Goal: Task Accomplishment & Management: Complete application form

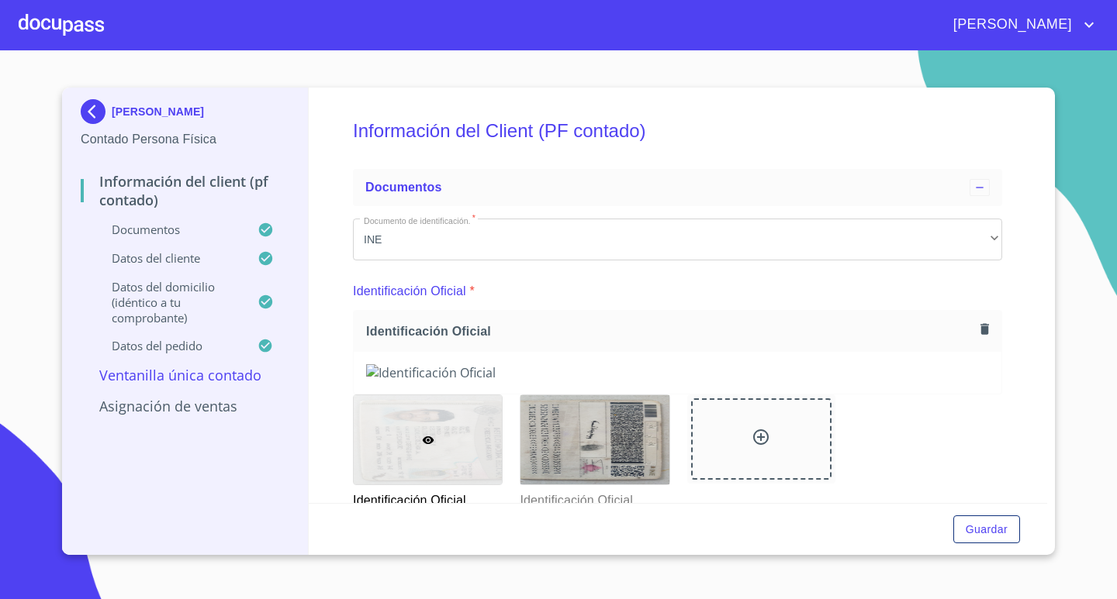
scroll to position [1680, 0]
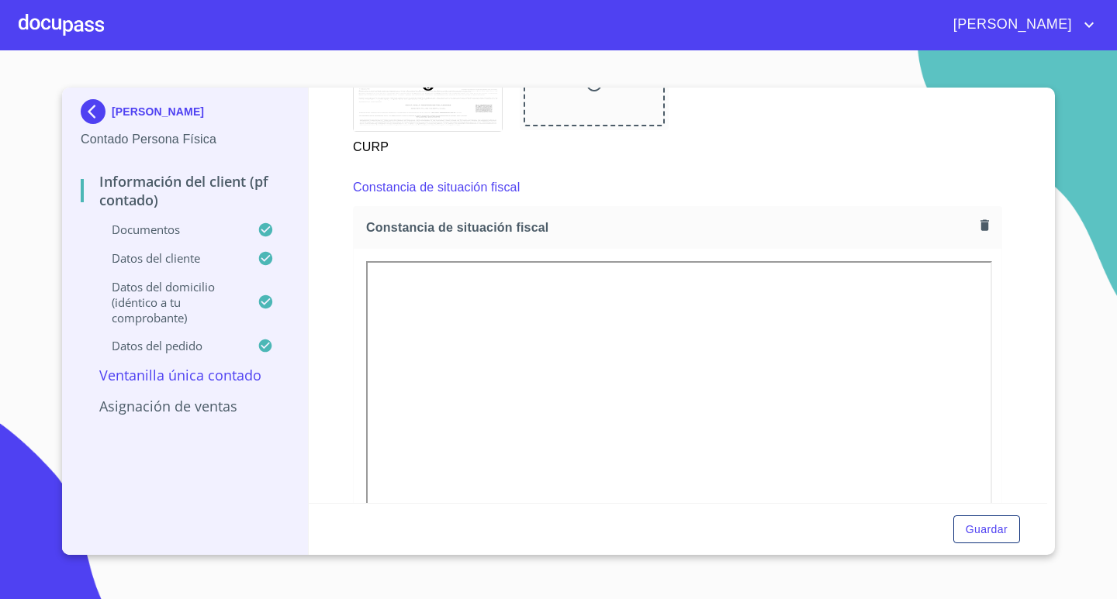
click at [70, 24] on div at bounding box center [61, 25] width 85 height 50
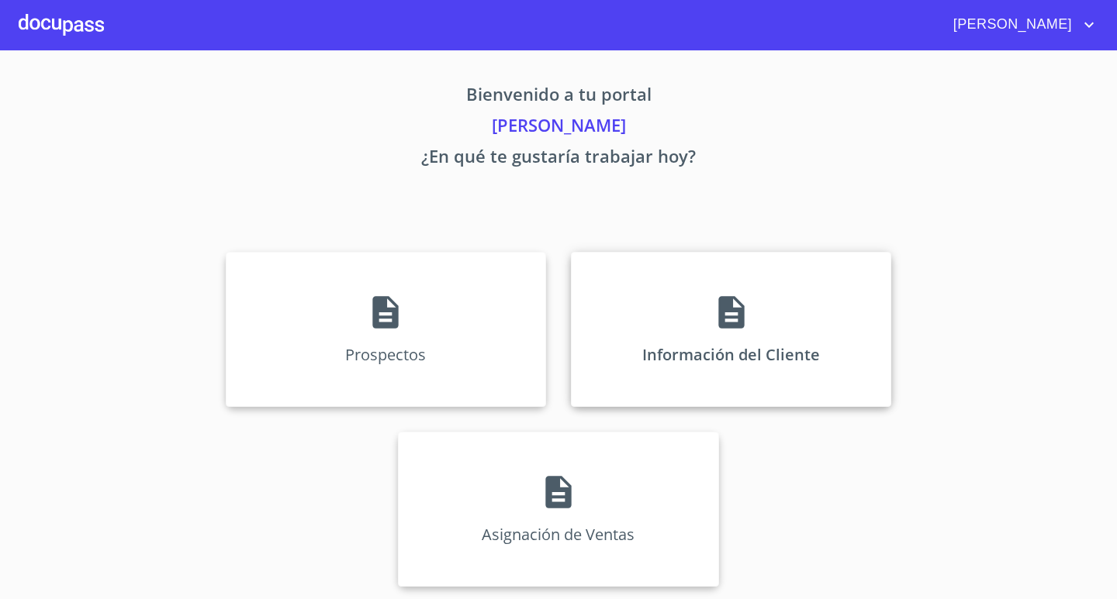
click at [776, 332] on div "Información del Cliente" at bounding box center [731, 329] width 320 height 155
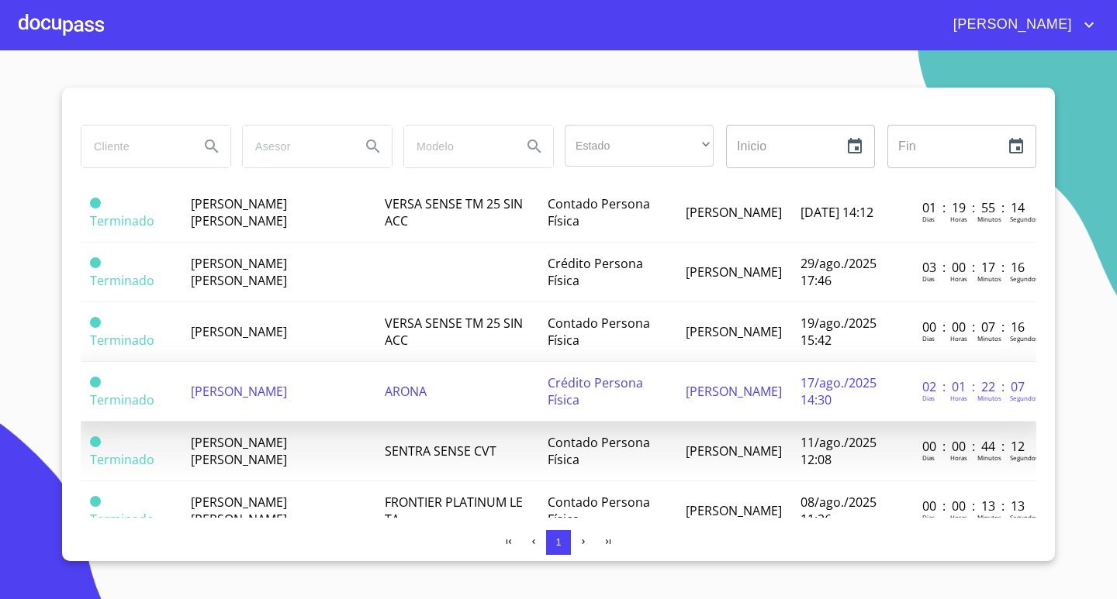
scroll to position [233, 0]
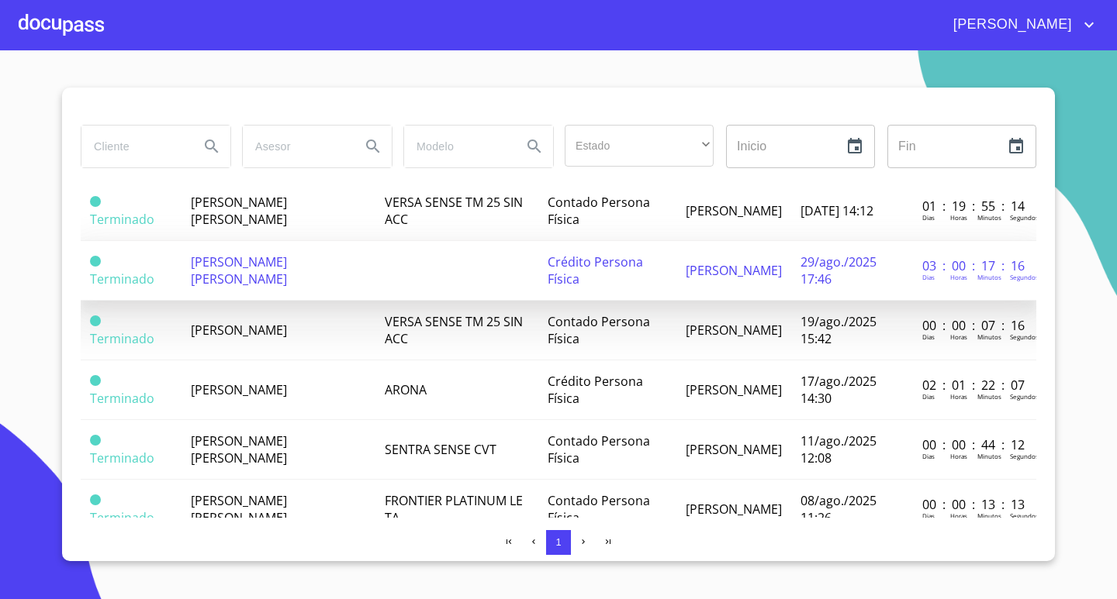
click at [270, 273] on span "[PERSON_NAME] [PERSON_NAME]" at bounding box center [239, 271] width 96 height 34
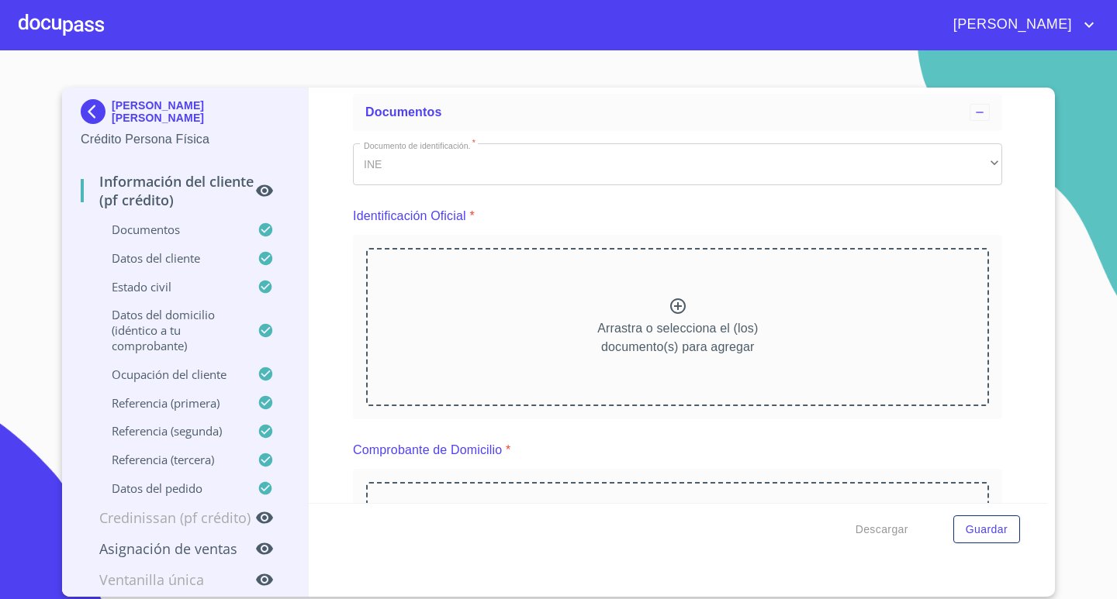
scroll to position [155, 0]
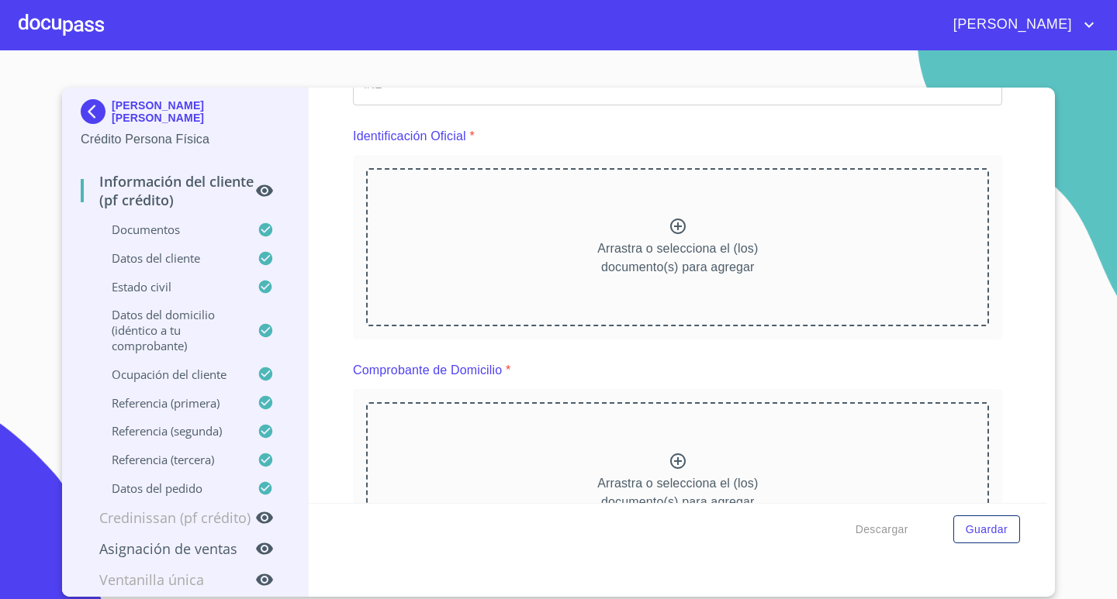
click at [1017, 229] on div "Información del cliente (PF crédito) Documentos Documento de identificación.   …" at bounding box center [678, 296] width 739 height 416
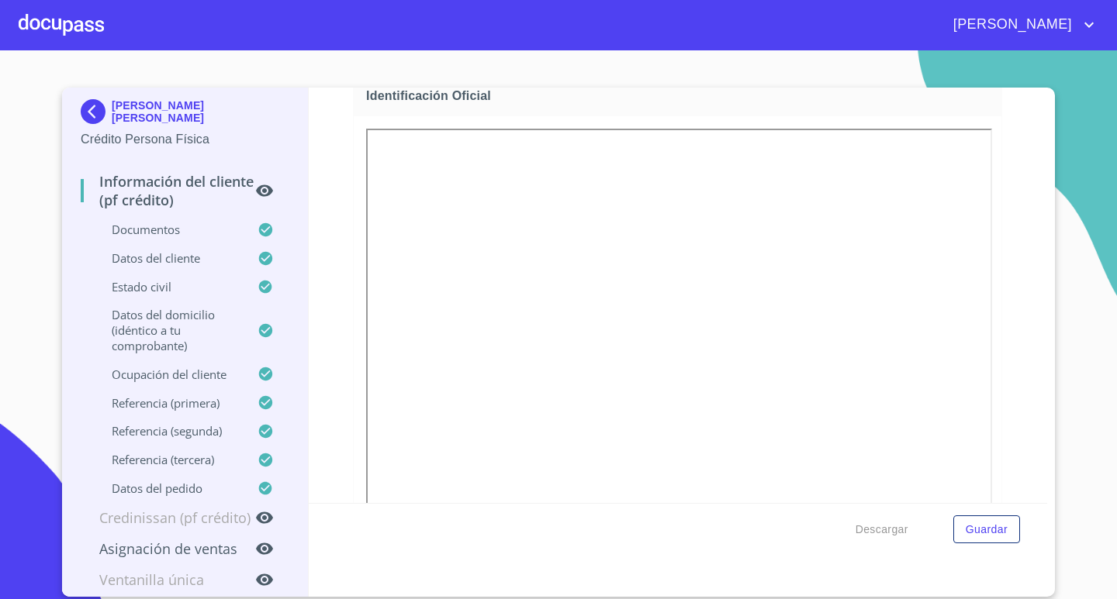
scroll to position [310, 0]
click at [604, 492] on div at bounding box center [594, 533] width 148 height 89
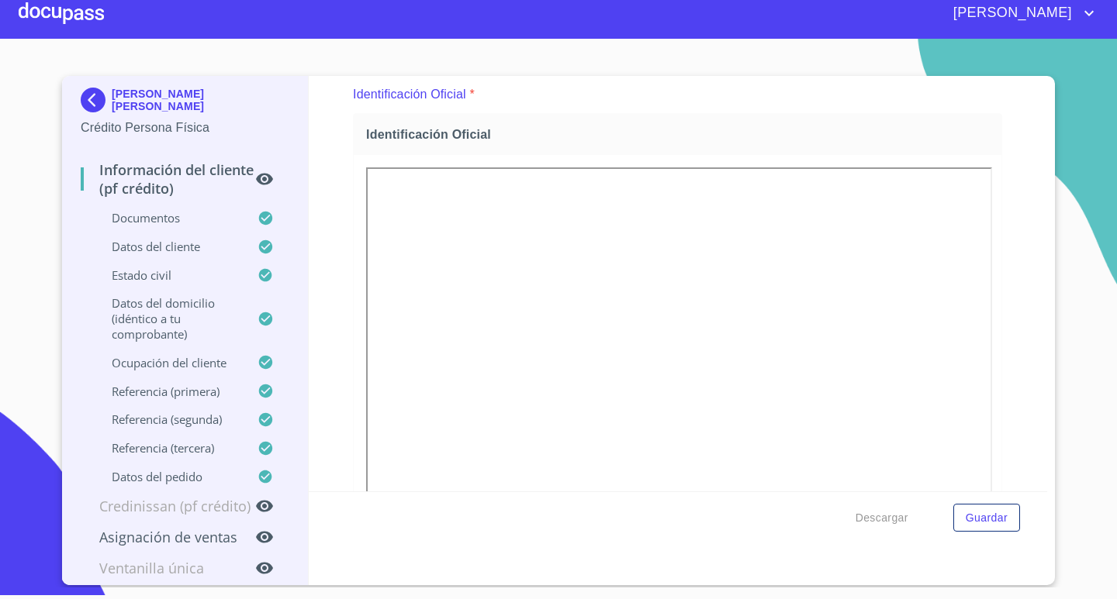
click at [50, 5] on div at bounding box center [61, 13] width 85 height 50
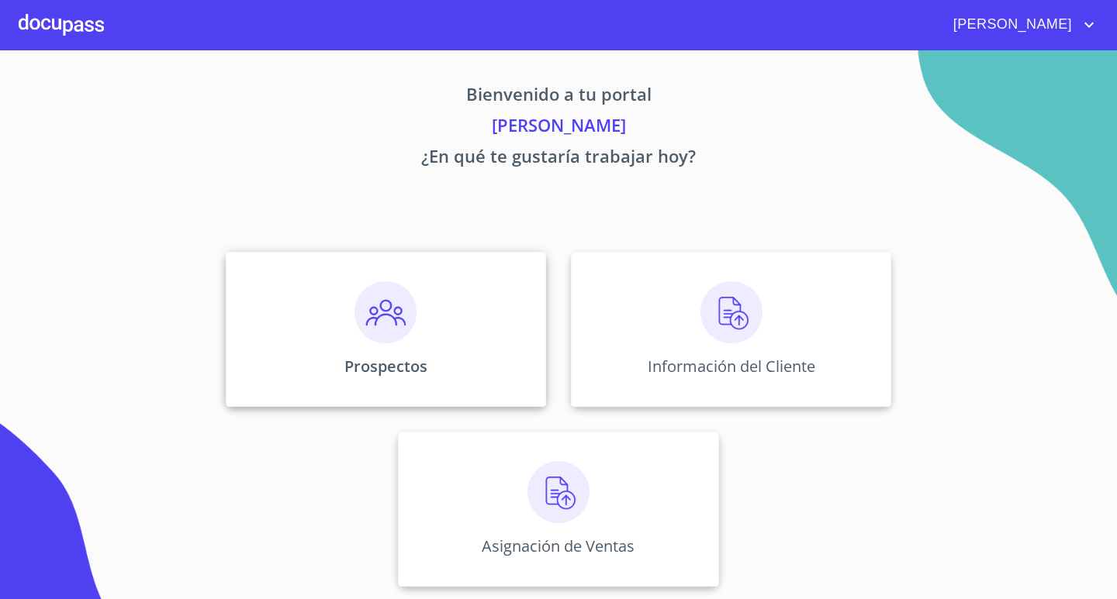
click at [371, 319] on img at bounding box center [385, 312] width 62 height 62
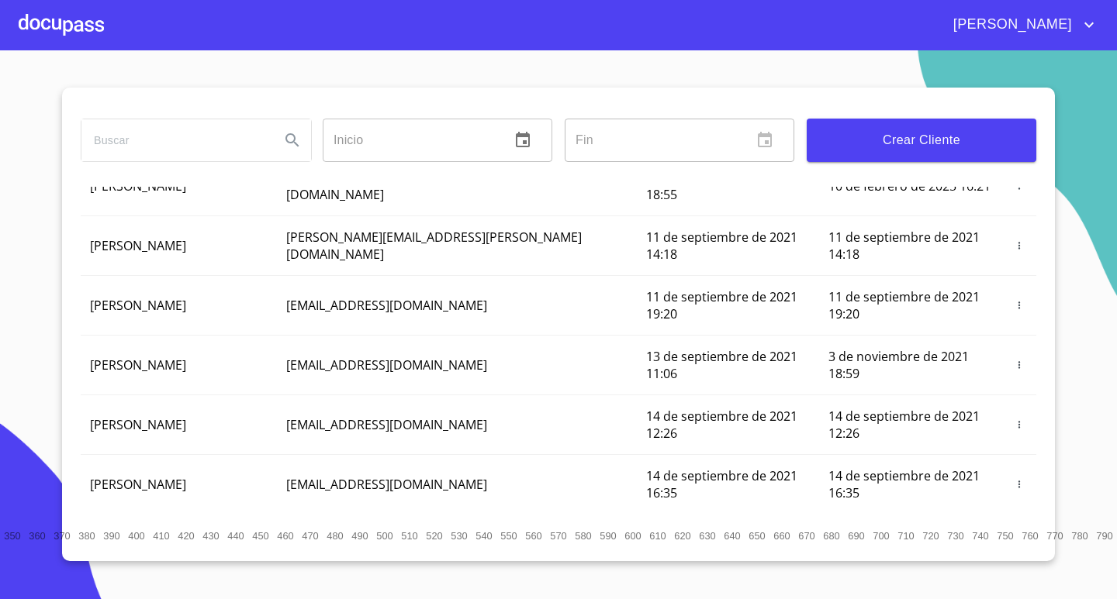
scroll to position [78, 0]
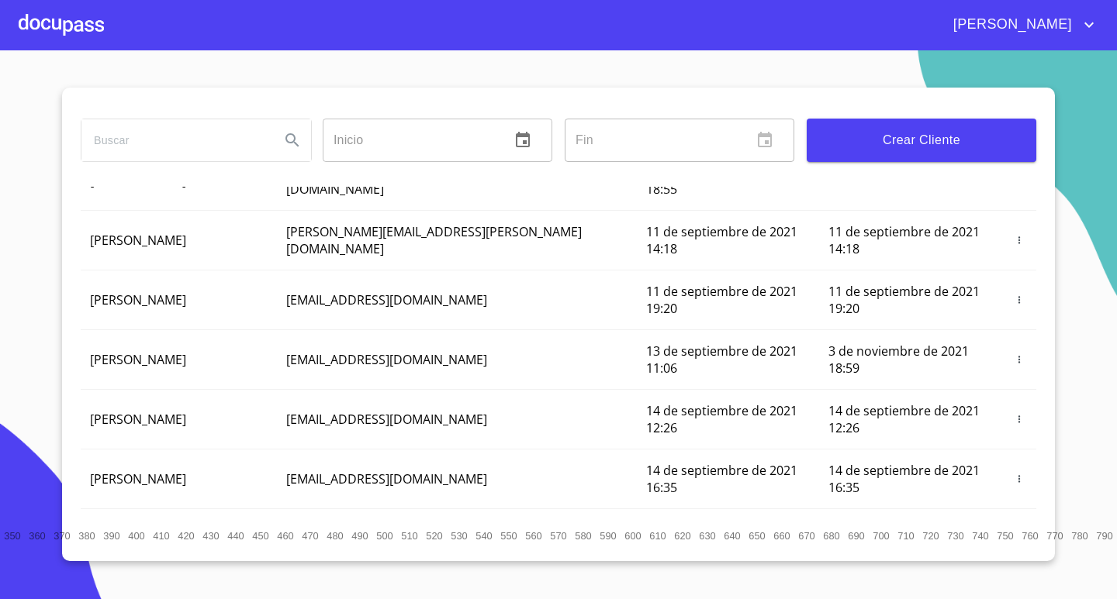
click at [188, 139] on input "search" at bounding box center [174, 140] width 186 height 42
click at [890, 136] on span "Crear Cliente" at bounding box center [921, 141] width 205 height 22
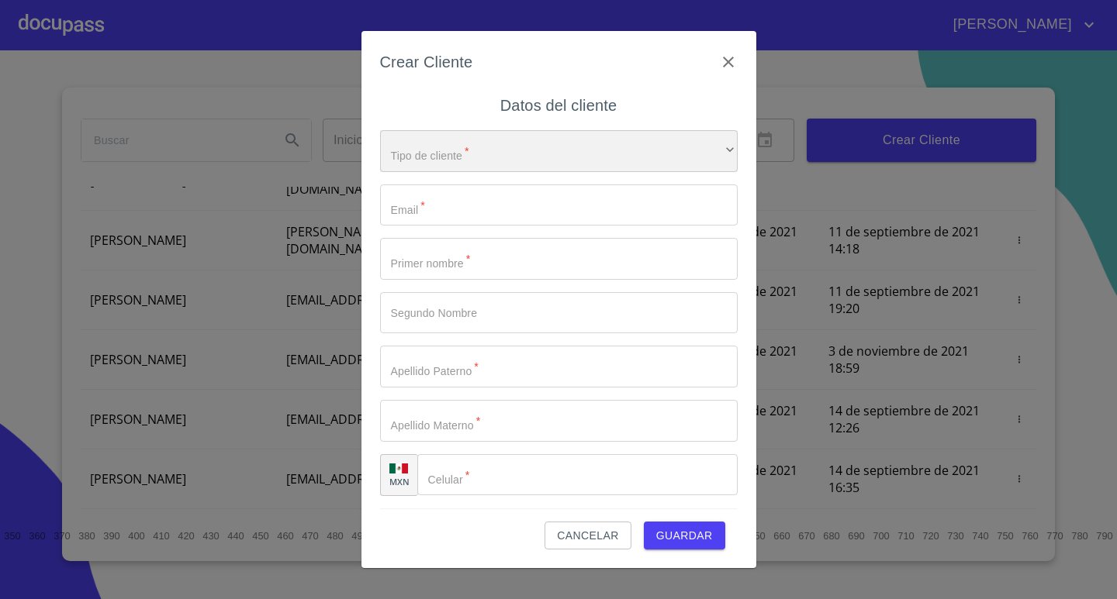
click at [480, 140] on div "​" at bounding box center [558, 151] width 357 height 42
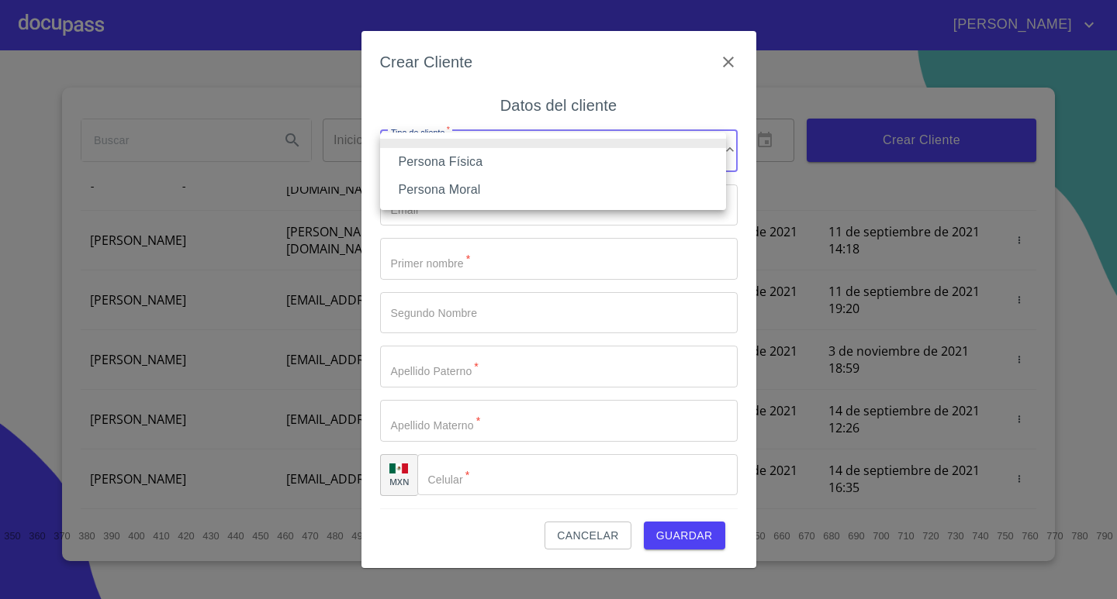
click at [456, 166] on li "Persona Física" at bounding box center [553, 162] width 346 height 28
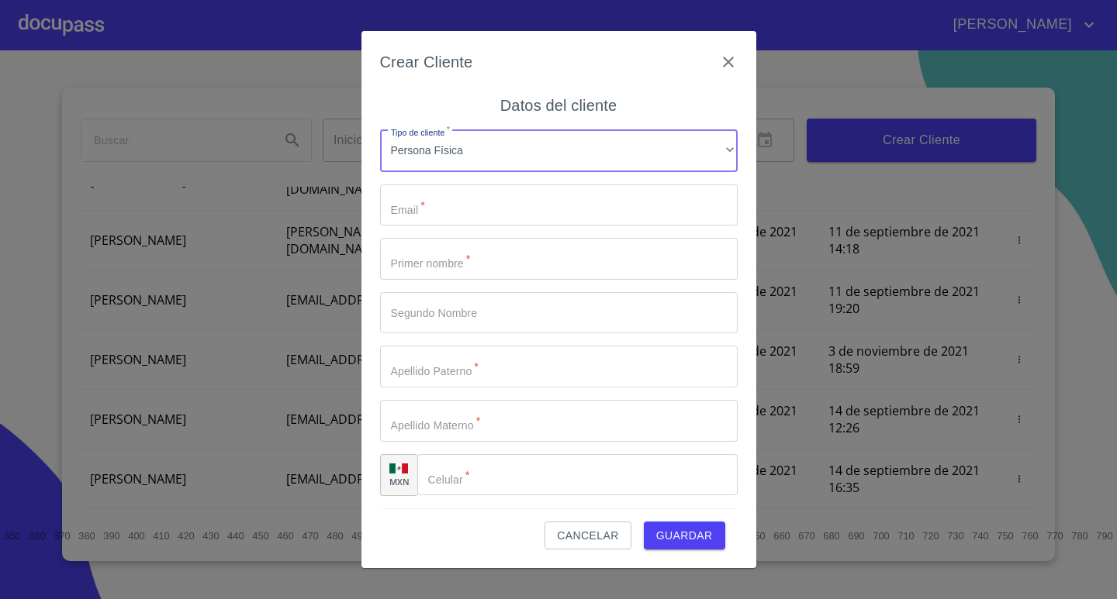
click at [452, 198] on input "Tipo de cliente   *" at bounding box center [558, 206] width 357 height 42
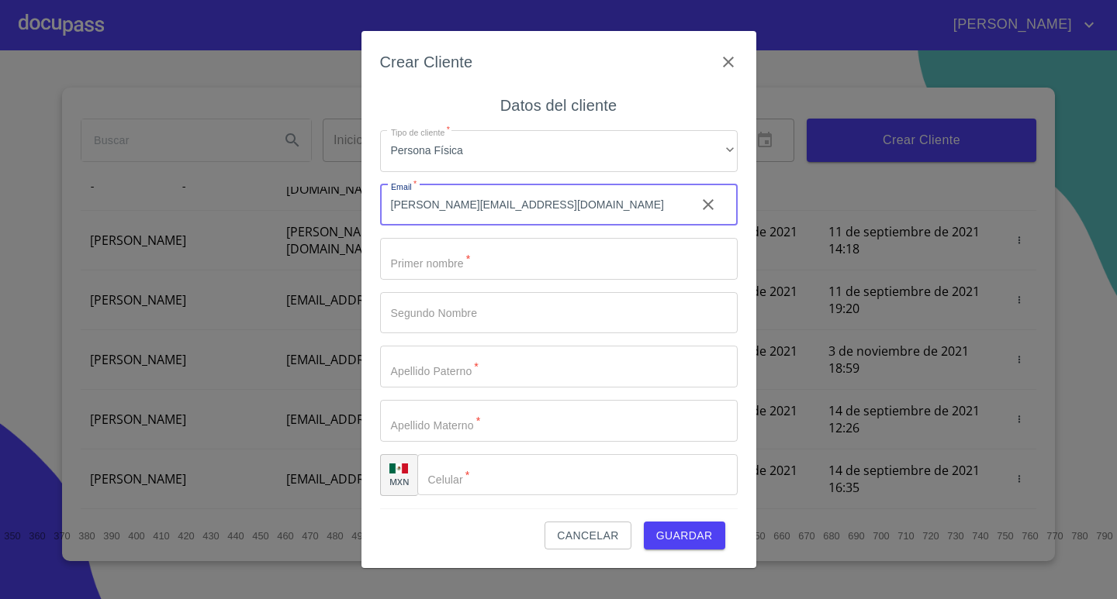
type input "[PERSON_NAME][EMAIL_ADDRESS][DOMAIN_NAME]"
click at [467, 260] on input "Tipo de cliente   *" at bounding box center [558, 259] width 357 height 42
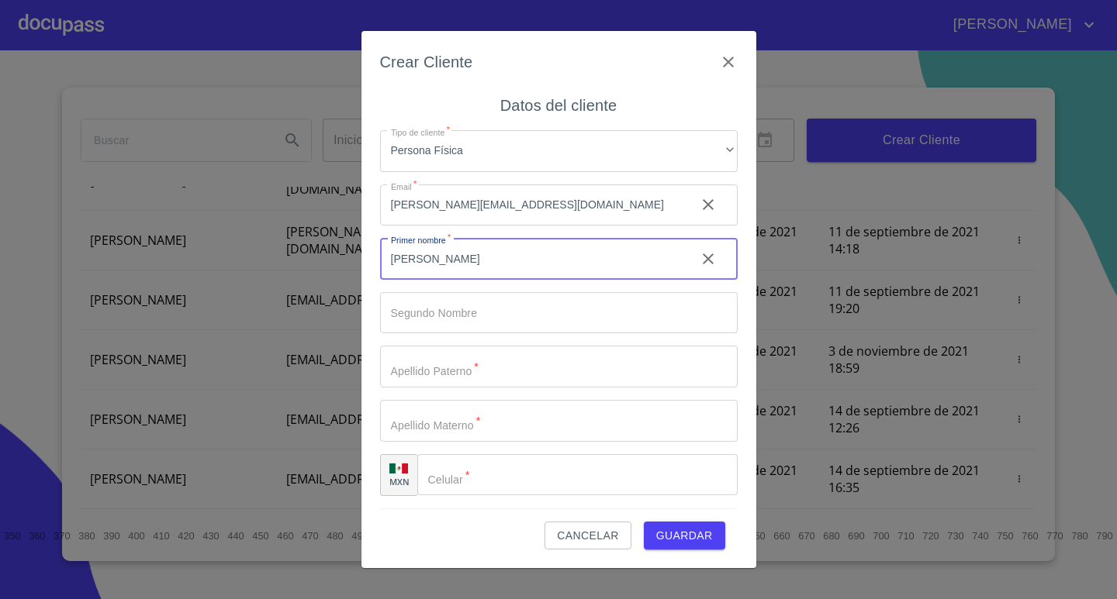
type input "[PERSON_NAME]"
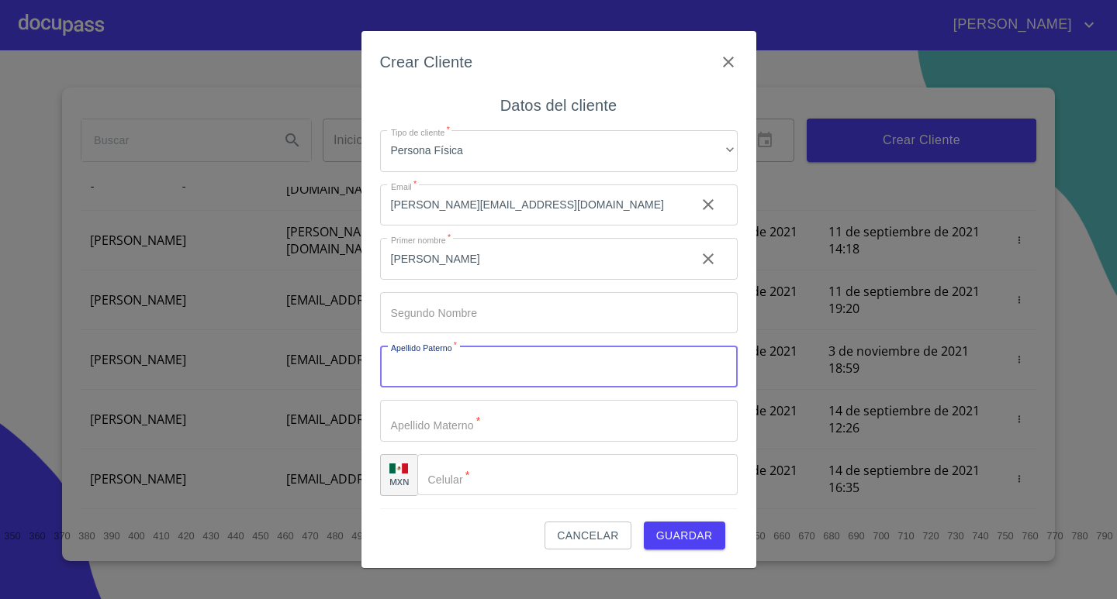
click at [474, 363] on input "Tipo de cliente   *" at bounding box center [558, 367] width 357 height 42
type input "s"
type input "[PERSON_NAME]"
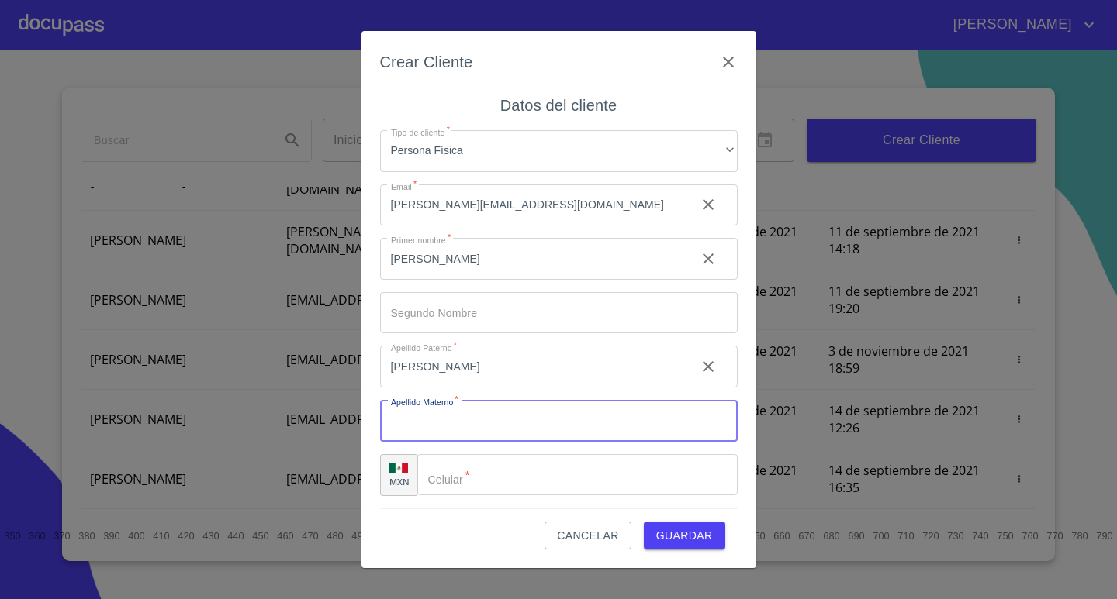
click at [460, 436] on input "Tipo de cliente   *" at bounding box center [558, 421] width 357 height 42
type input "[PERSON_NAME]"
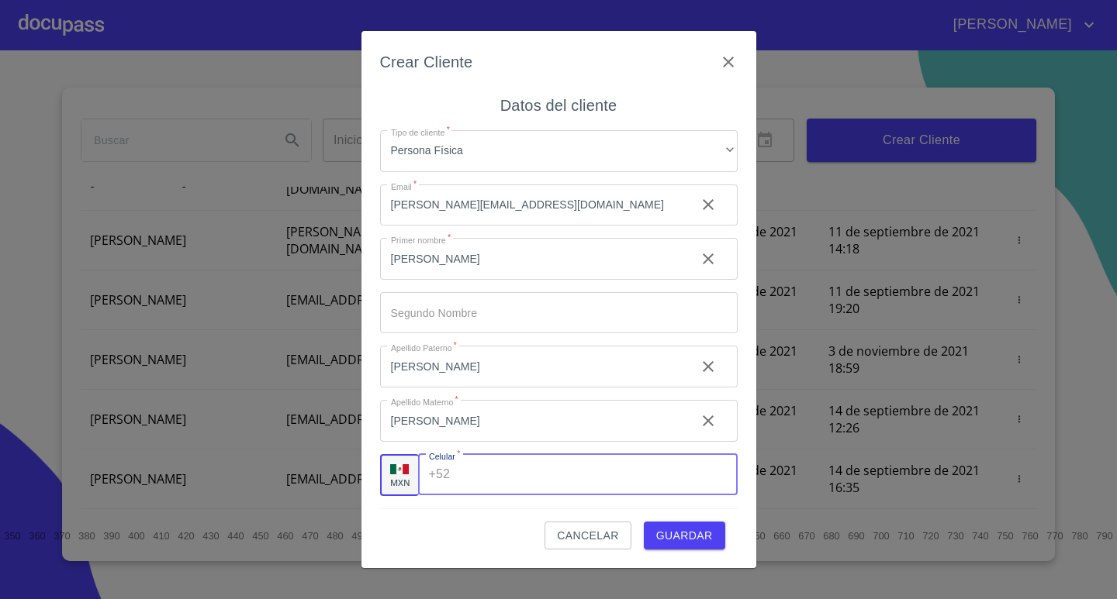
click at [578, 488] on input "Tipo de cliente   *" at bounding box center [596, 475] width 281 height 42
type input "[PHONE_NUMBER]"
click at [692, 541] on span "Guardar" at bounding box center [684, 536] width 57 height 19
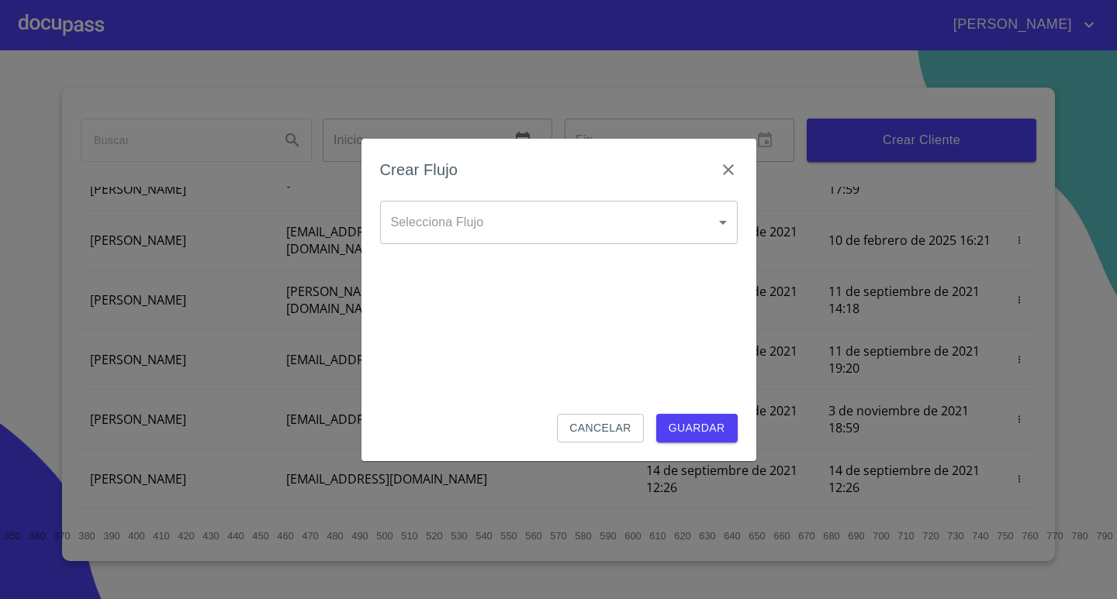
click at [473, 206] on body "[PERSON_NAME] ​ Fin ​ Crear Cliente Nombre Correo electrónico Registro Edición …" at bounding box center [558, 299] width 1117 height 599
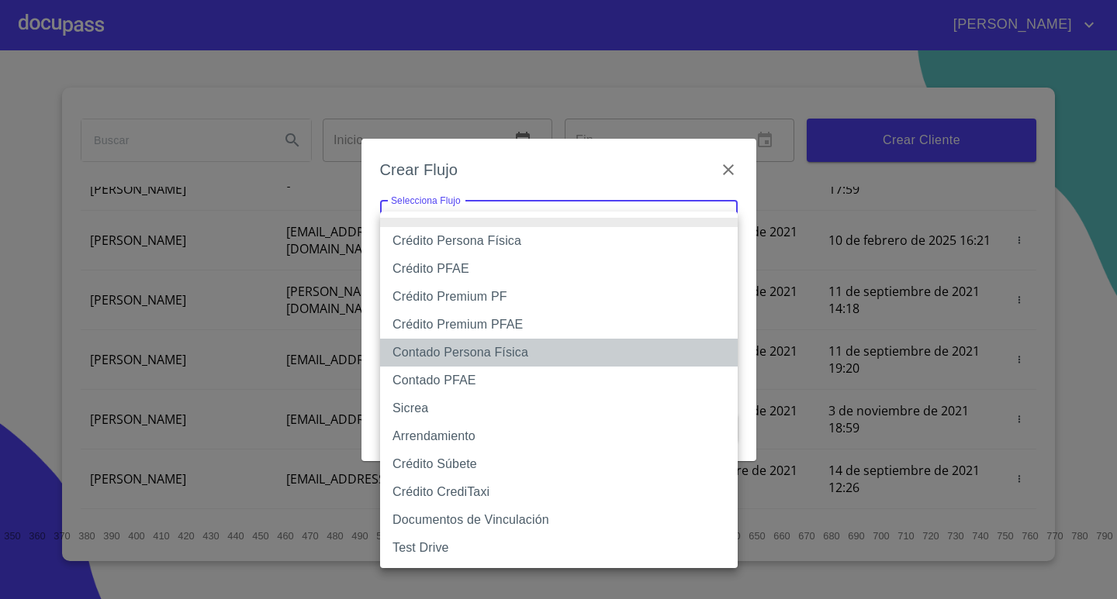
click at [451, 357] on li "Contado Persona Física" at bounding box center [558, 353] width 357 height 28
type input "60bf975b0d9865ccc2471536"
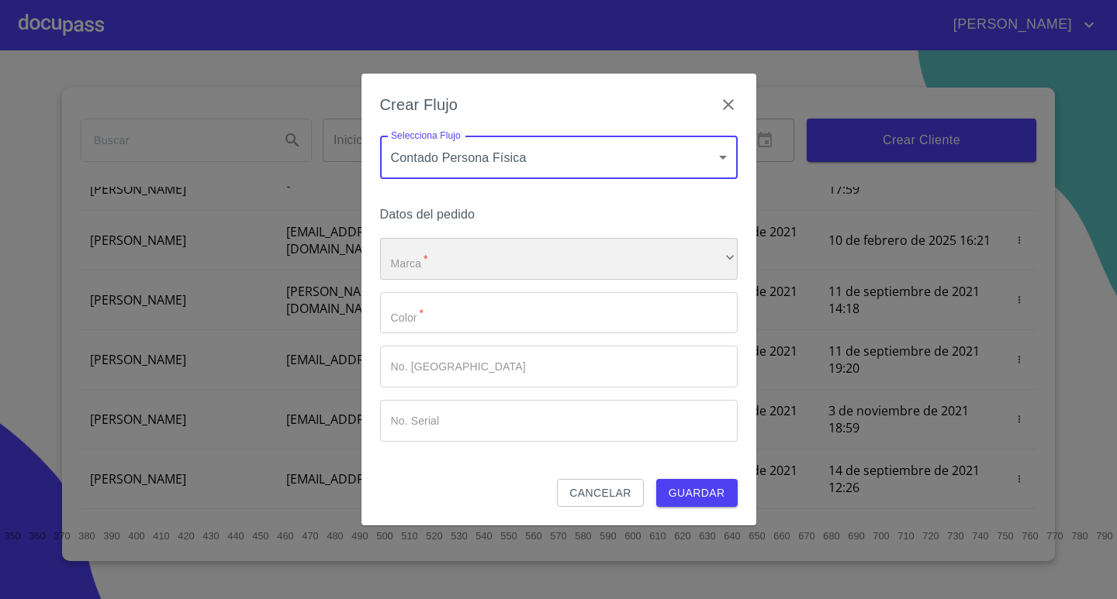
click at [573, 256] on div "​" at bounding box center [558, 259] width 357 height 42
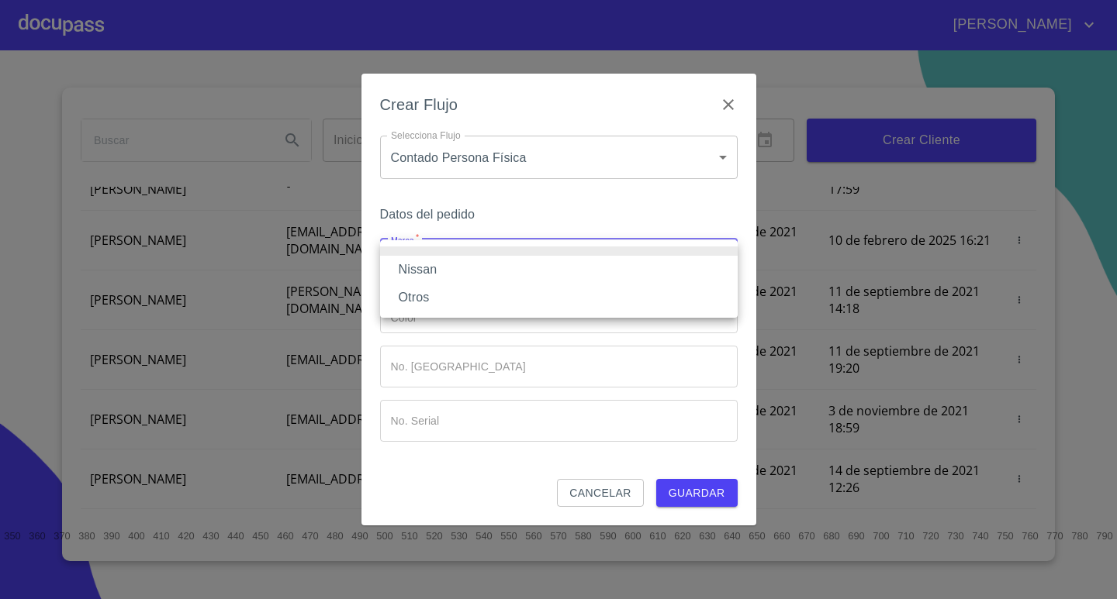
click at [410, 297] on li "Otros" at bounding box center [558, 298] width 357 height 28
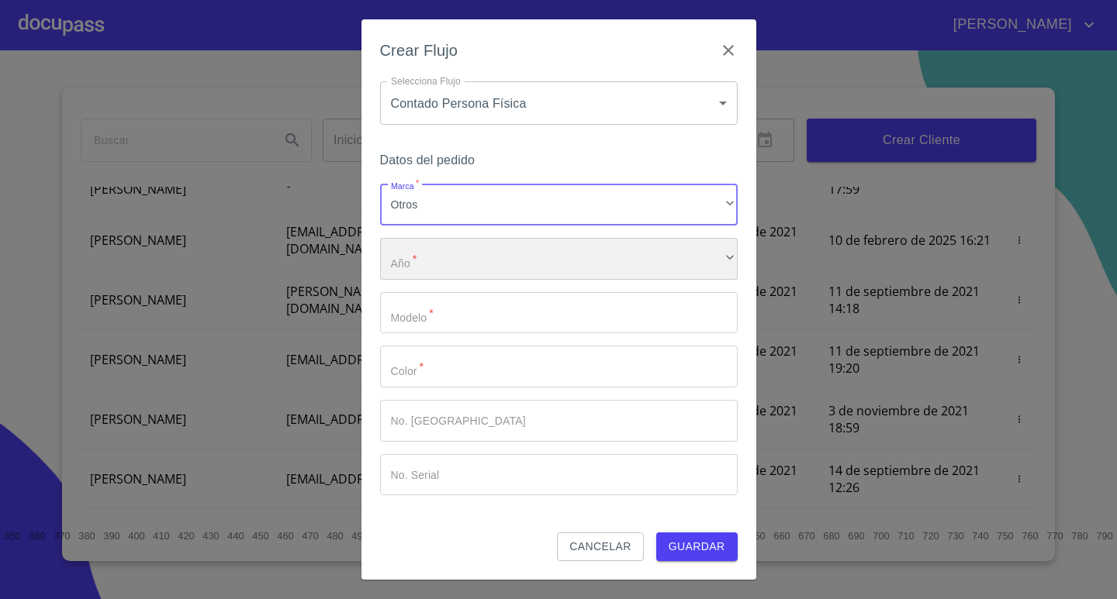
click at [457, 266] on div "​" at bounding box center [558, 259] width 357 height 42
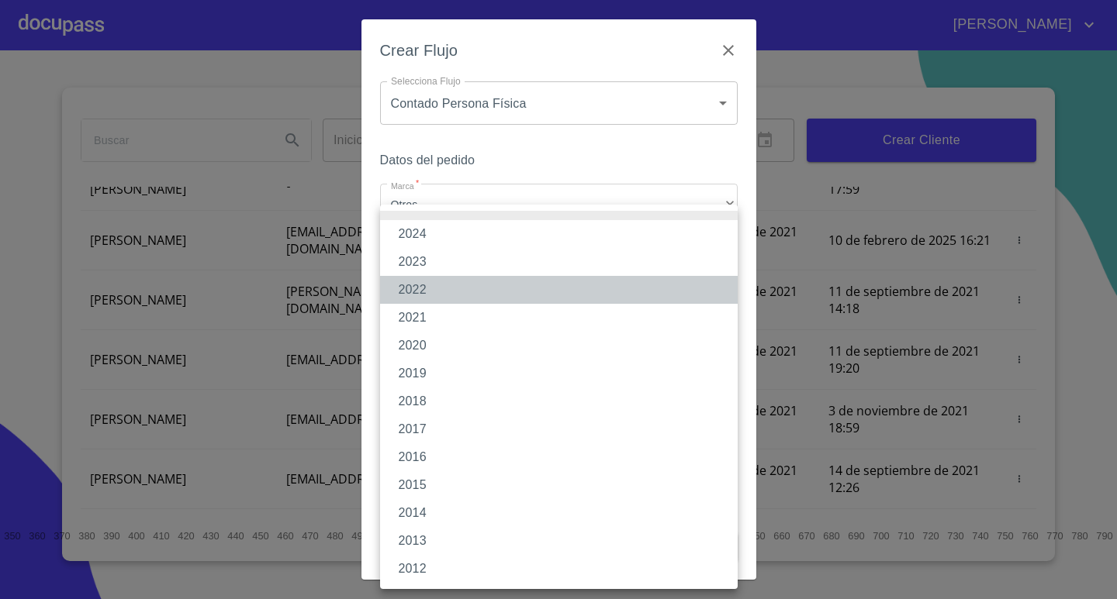
click at [419, 288] on li "2022" at bounding box center [558, 290] width 357 height 28
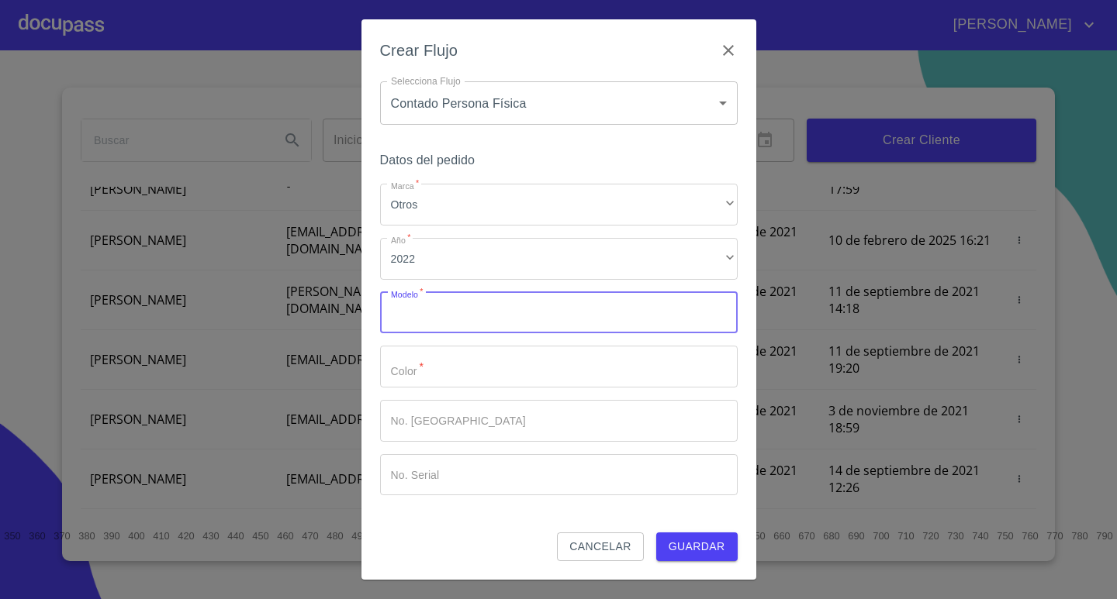
click at [448, 304] on input "Marca   *" at bounding box center [558, 313] width 357 height 42
type input "RAV4"
click at [436, 382] on input "Marca   *" at bounding box center [558, 367] width 357 height 42
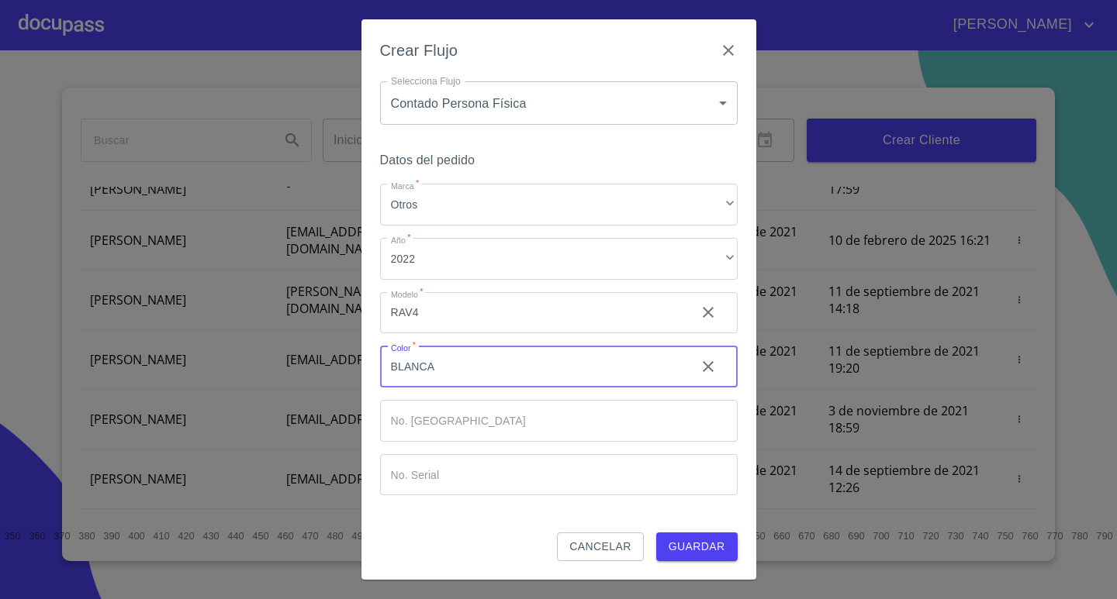
type input "BLANCA"
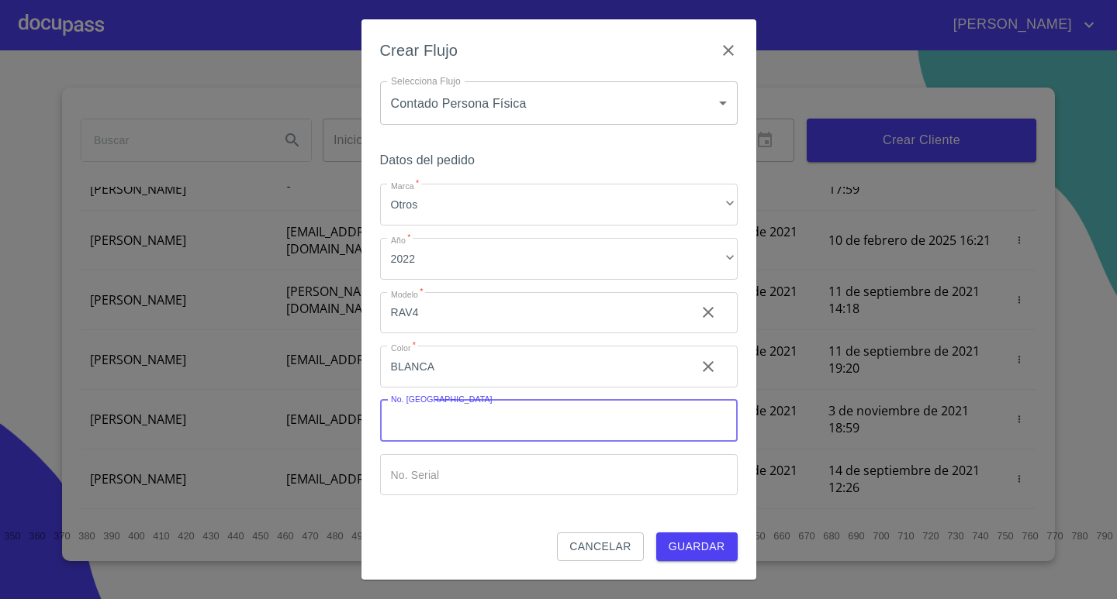
click at [437, 425] on input "Marca   *" at bounding box center [558, 421] width 357 height 42
click at [489, 429] on input "Marca   *" at bounding box center [558, 421] width 357 height 42
click at [460, 314] on input "RAV4" at bounding box center [531, 313] width 303 height 42
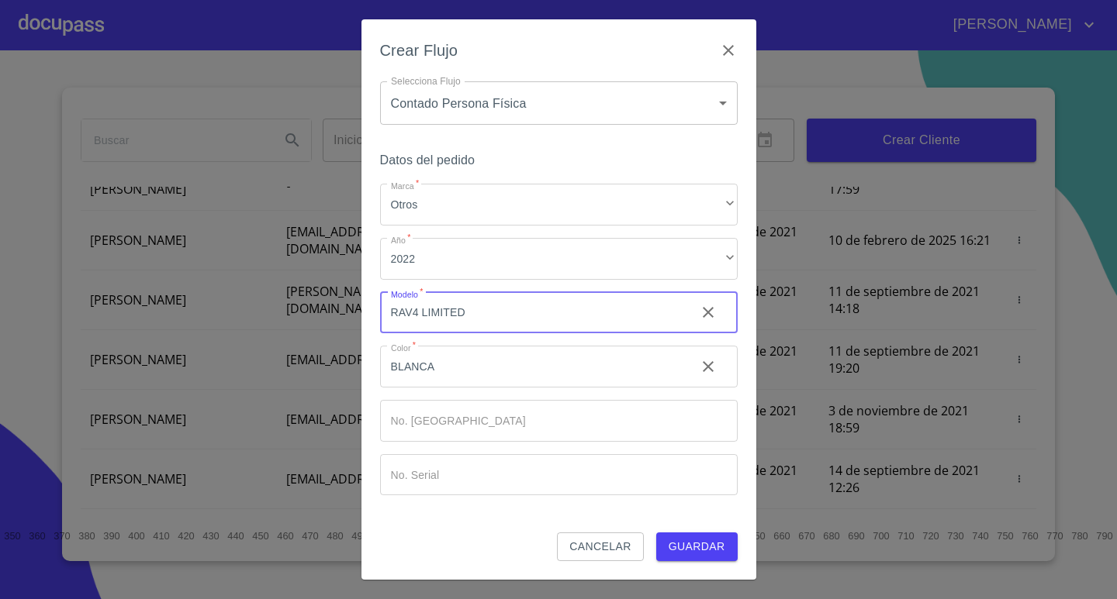
type input "RAV4 LIMITED"
click at [696, 552] on span "Guardar" at bounding box center [696, 546] width 57 height 19
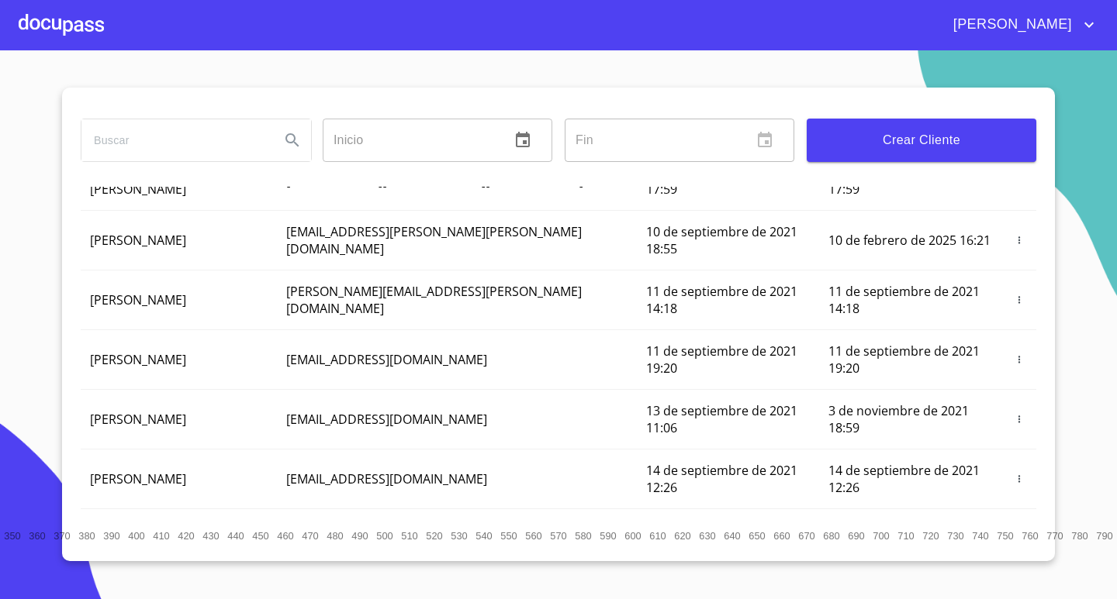
click at [147, 130] on input "search" at bounding box center [174, 140] width 186 height 42
click at [63, 19] on div at bounding box center [61, 25] width 85 height 50
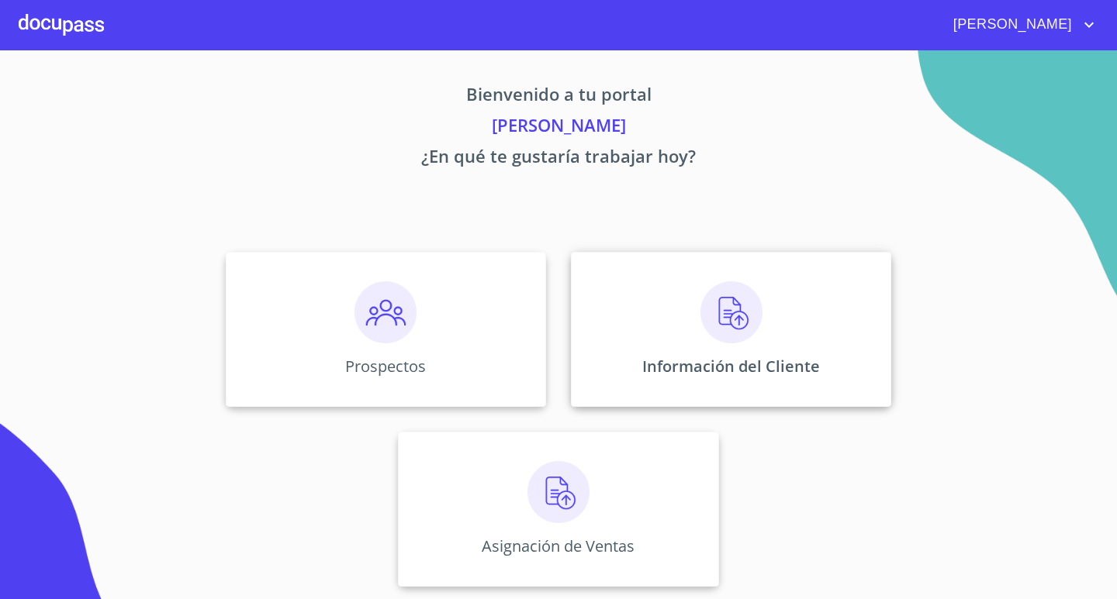
click at [713, 307] on img at bounding box center [731, 312] width 62 height 62
